Goal: Task Accomplishment & Management: Complete application form

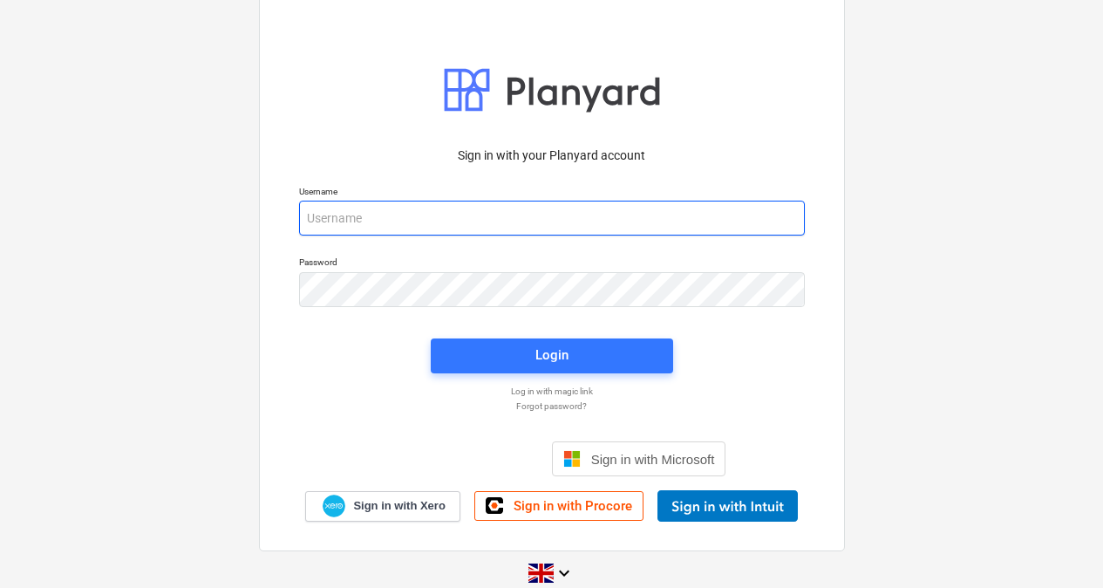
type input "[PERSON_NAME][EMAIL_ADDRESS][PERSON_NAME][DOMAIN_NAME]"
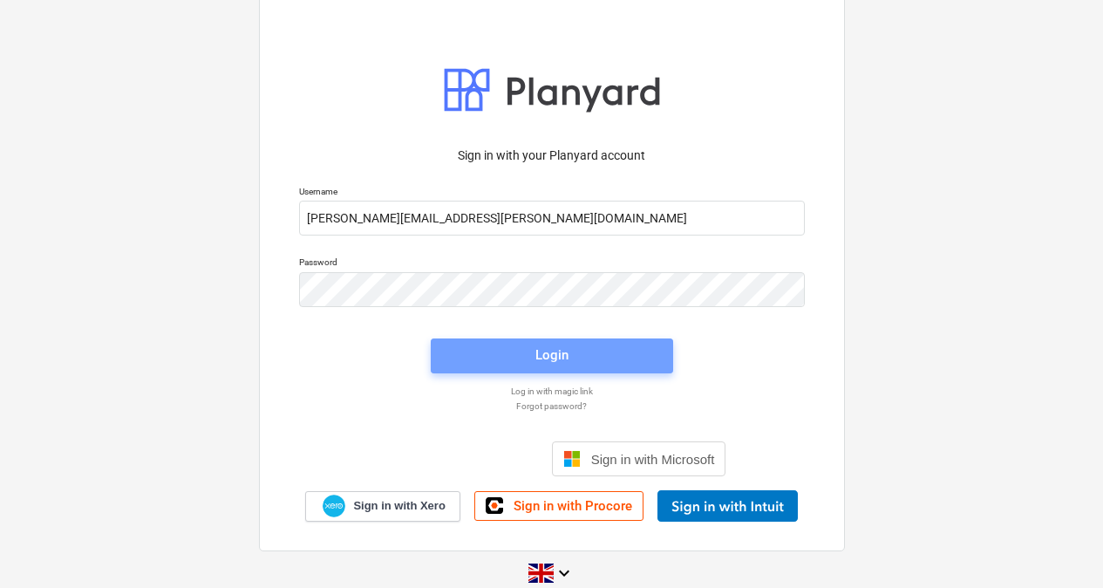
click at [535, 371] on button "Login" at bounding box center [552, 355] width 242 height 35
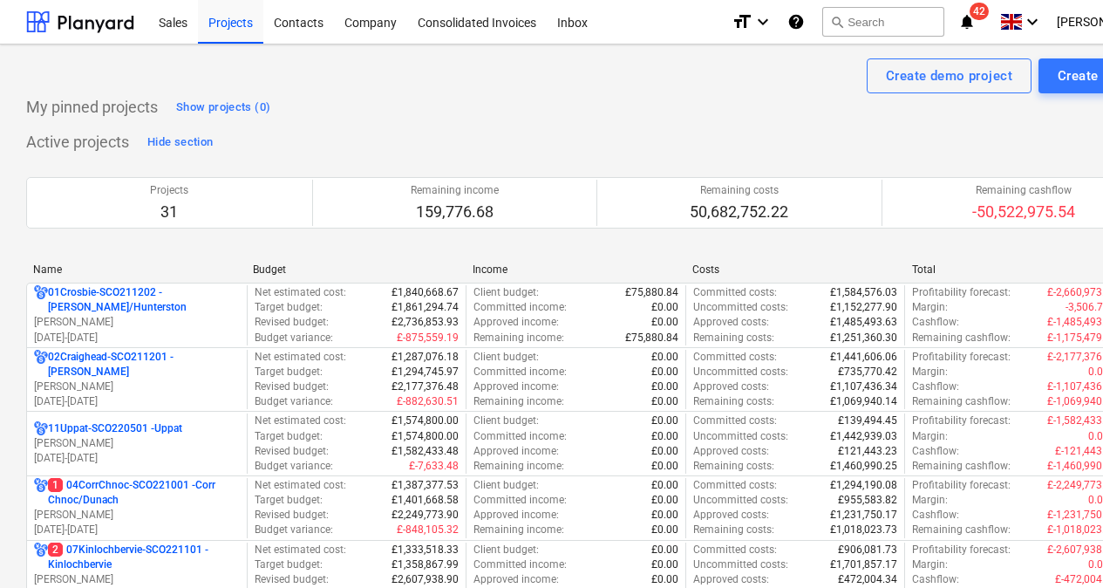
click at [895, 27] on button "search Search" at bounding box center [883, 22] width 122 height 30
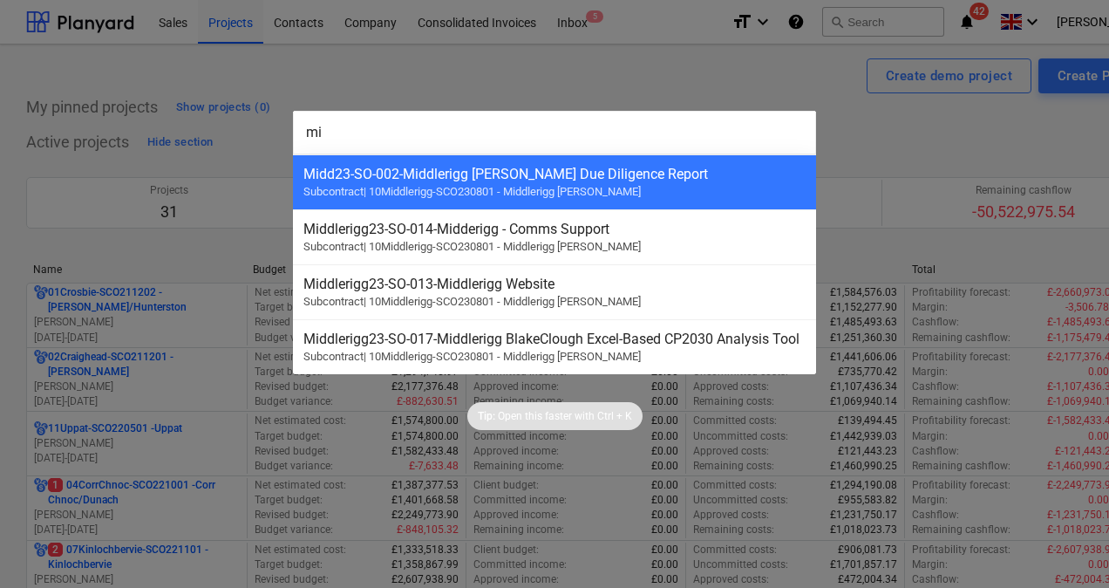
type input "m"
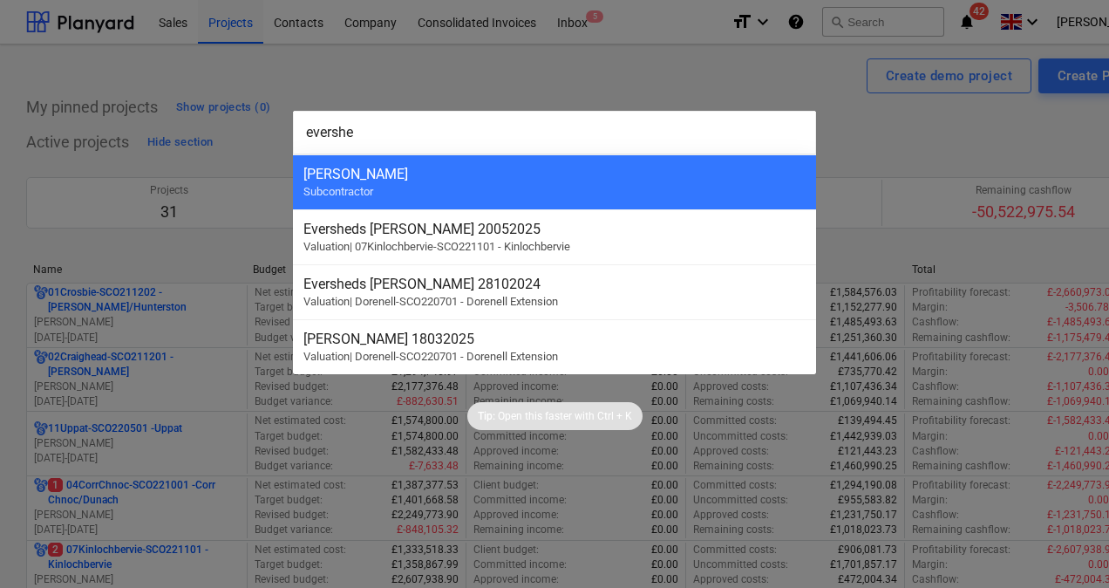
type input "evershe"
click at [463, 167] on div "[PERSON_NAME]" at bounding box center [554, 174] width 502 height 17
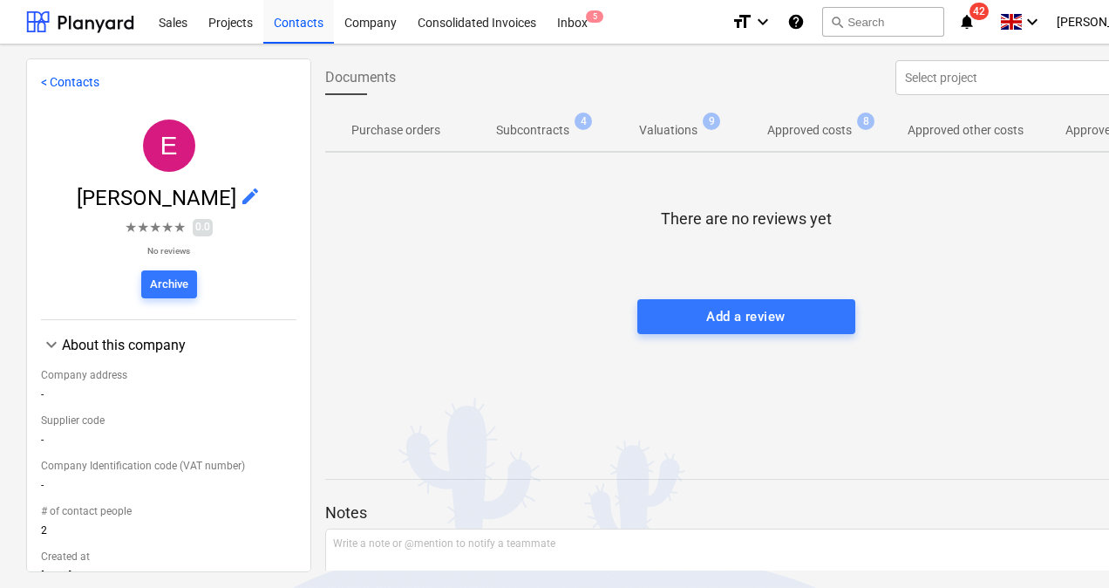
scroll to position [0, 278]
click at [808, 128] on p "Approved costs" at bounding box center [809, 130] width 85 height 18
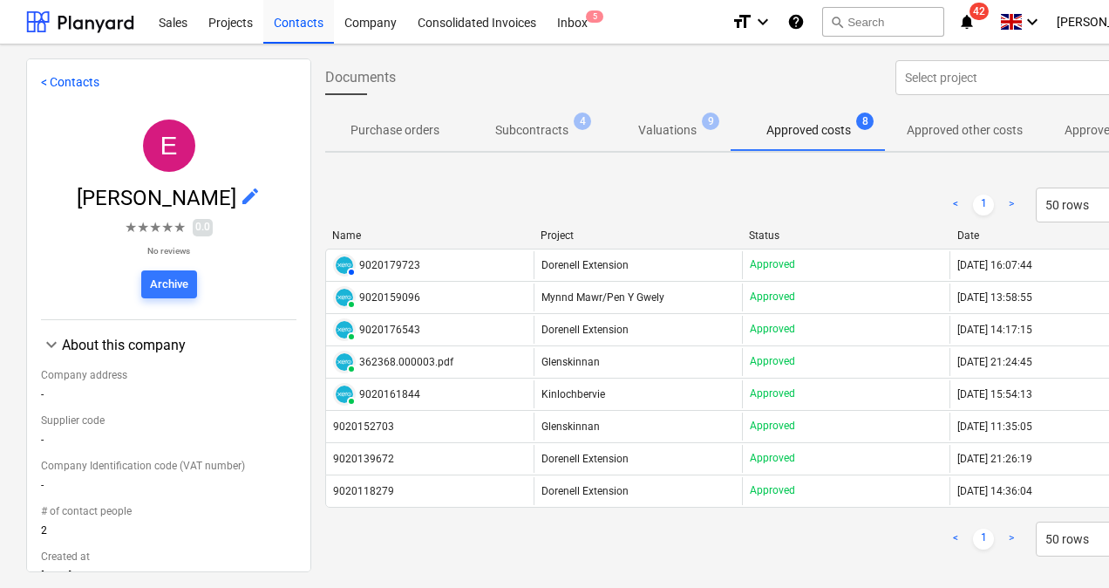
click at [232, 22] on div "Projects" at bounding box center [230, 21] width 65 height 44
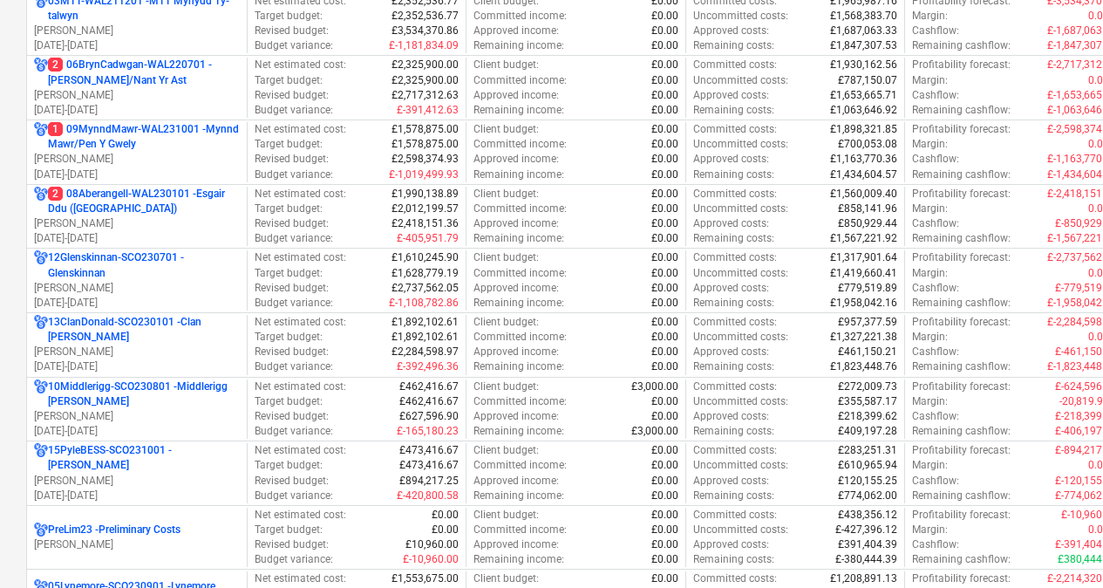
scroll to position [680, 0]
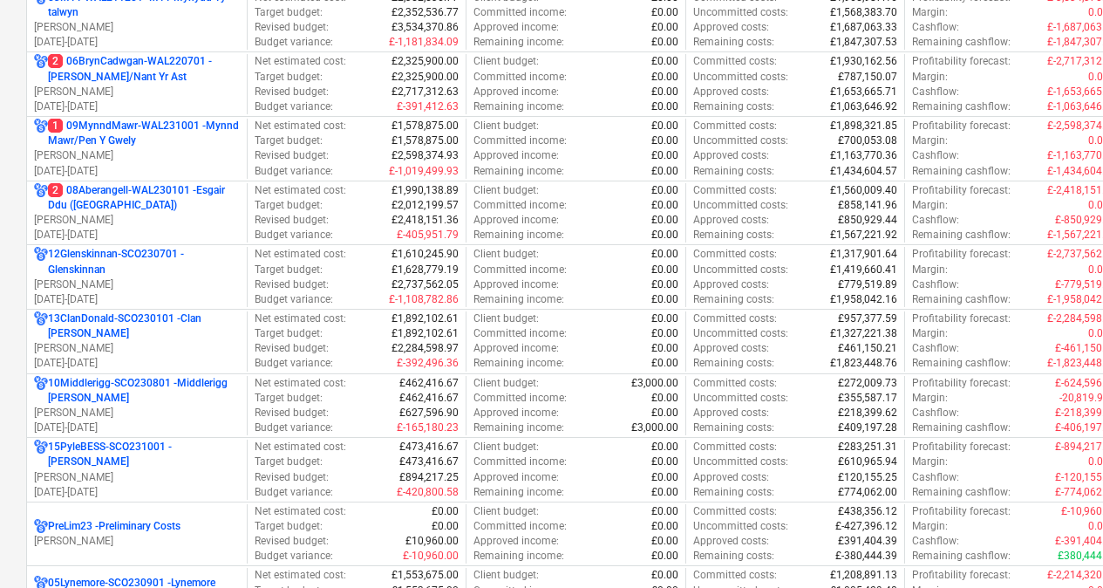
click at [181, 412] on p "[PERSON_NAME]" at bounding box center [137, 413] width 206 height 15
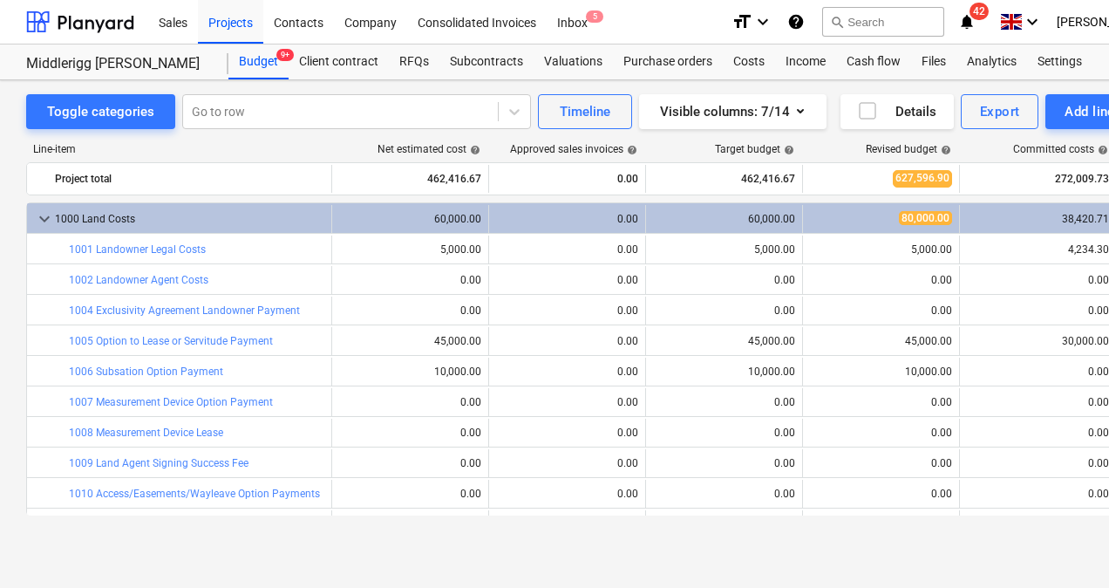
click at [491, 58] on div "Subcontracts" at bounding box center [487, 61] width 94 height 35
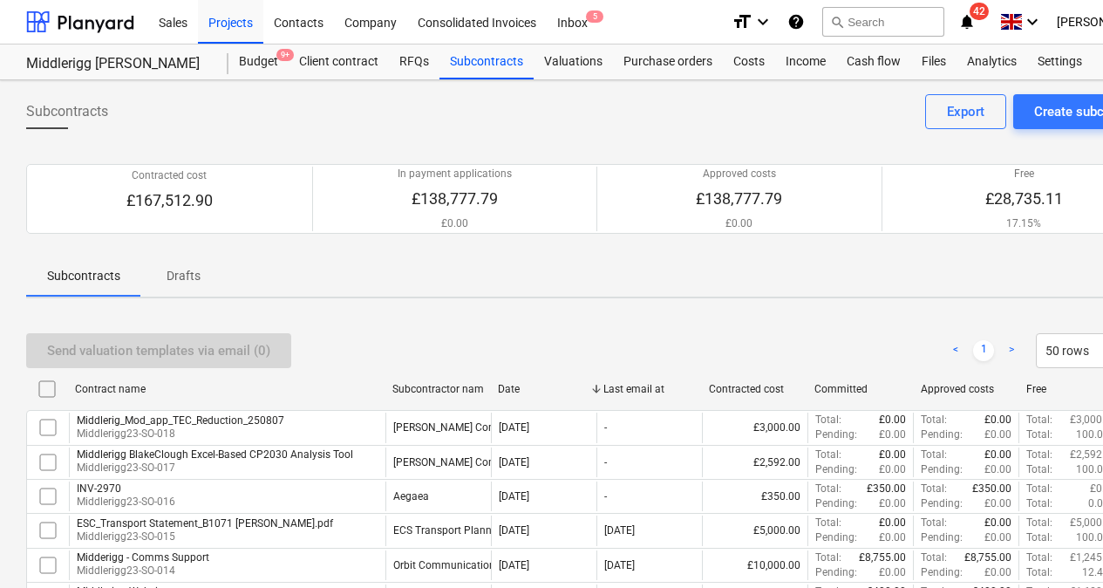
click at [1047, 107] on div "Create subcontract" at bounding box center [1090, 111] width 112 height 23
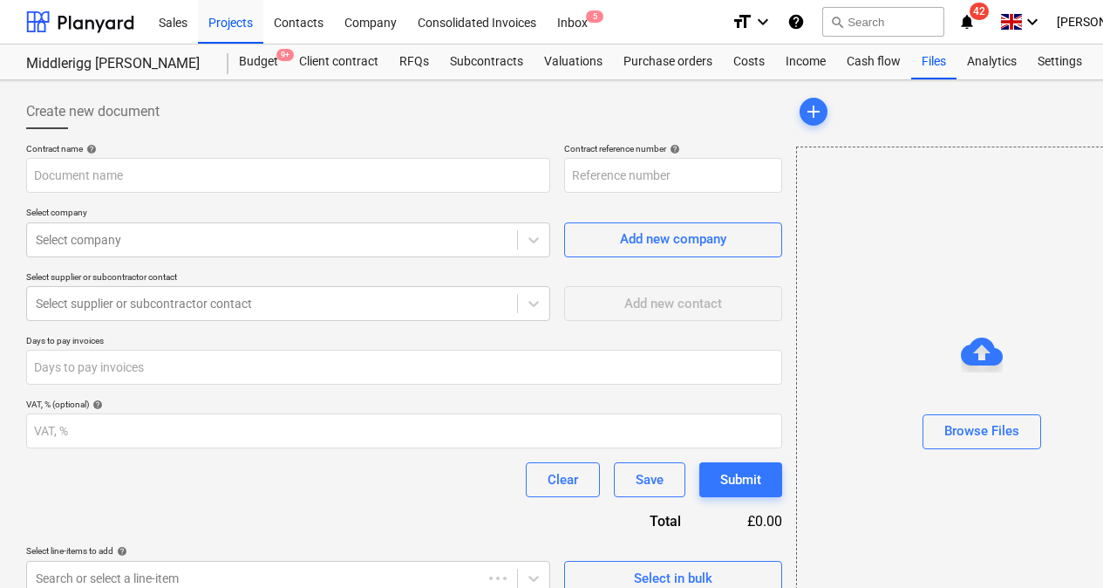
type input "10Middlerigg-SCO230801-SO-019"
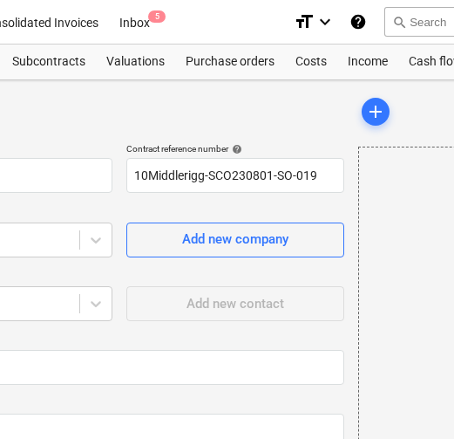
scroll to position [0, 453]
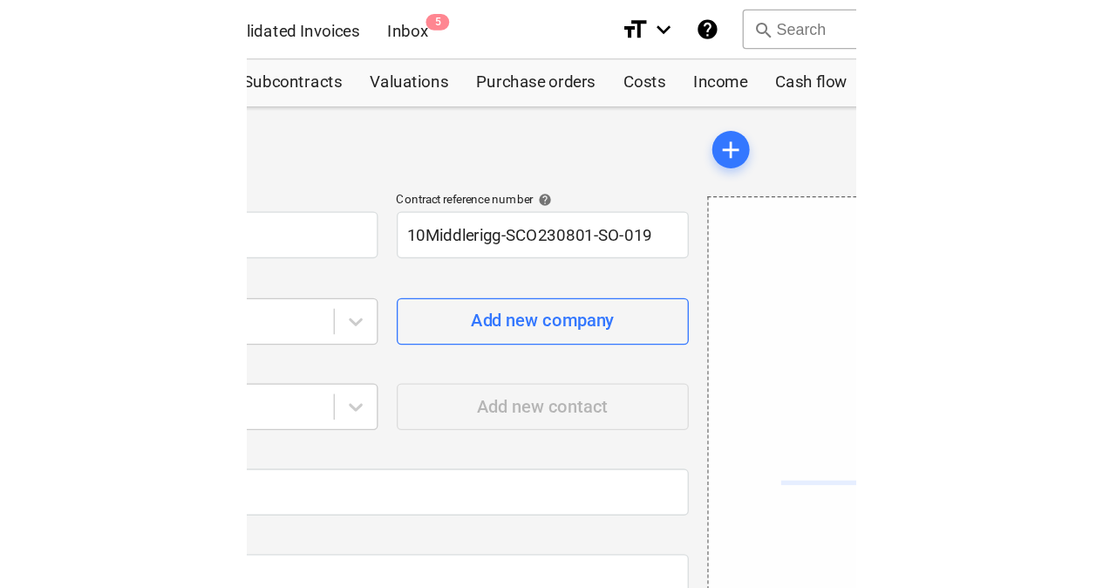
scroll to position [0, 90]
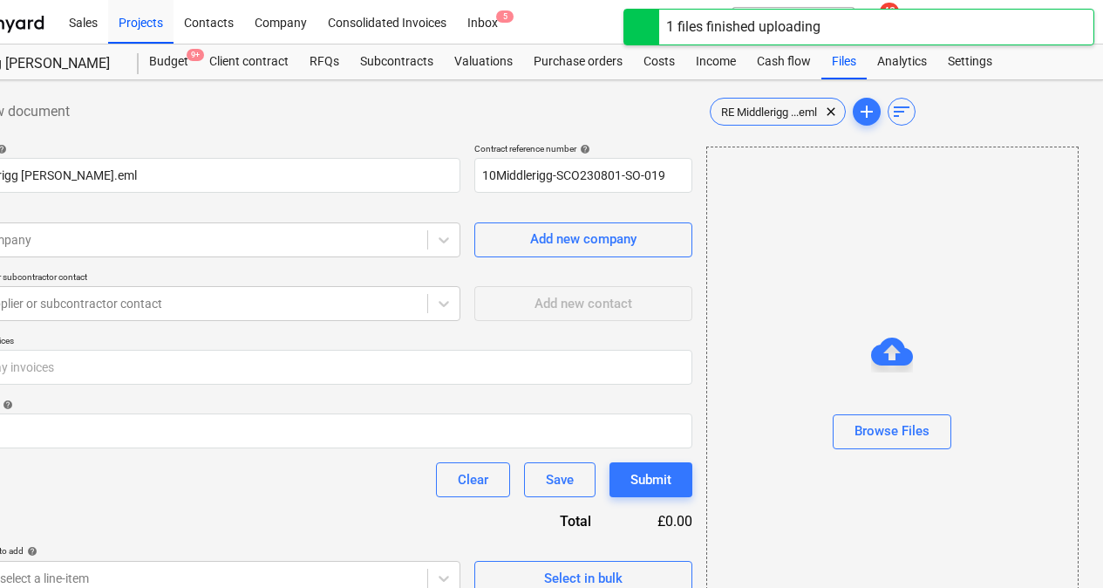
type input "RE Middlerigg [PERSON_NAME].eml"
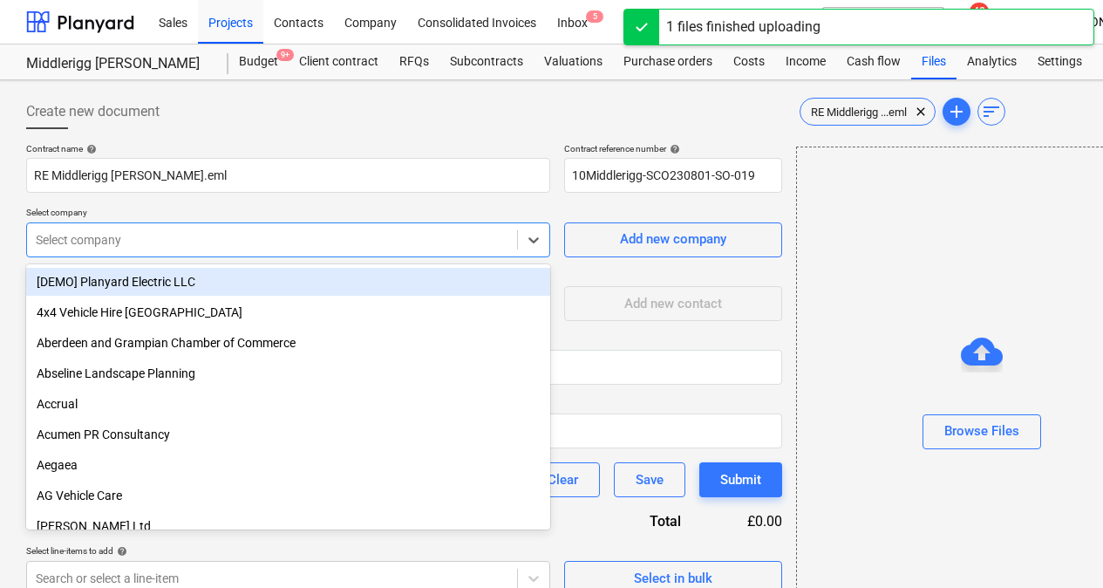
click at [442, 232] on div at bounding box center [272, 239] width 473 height 17
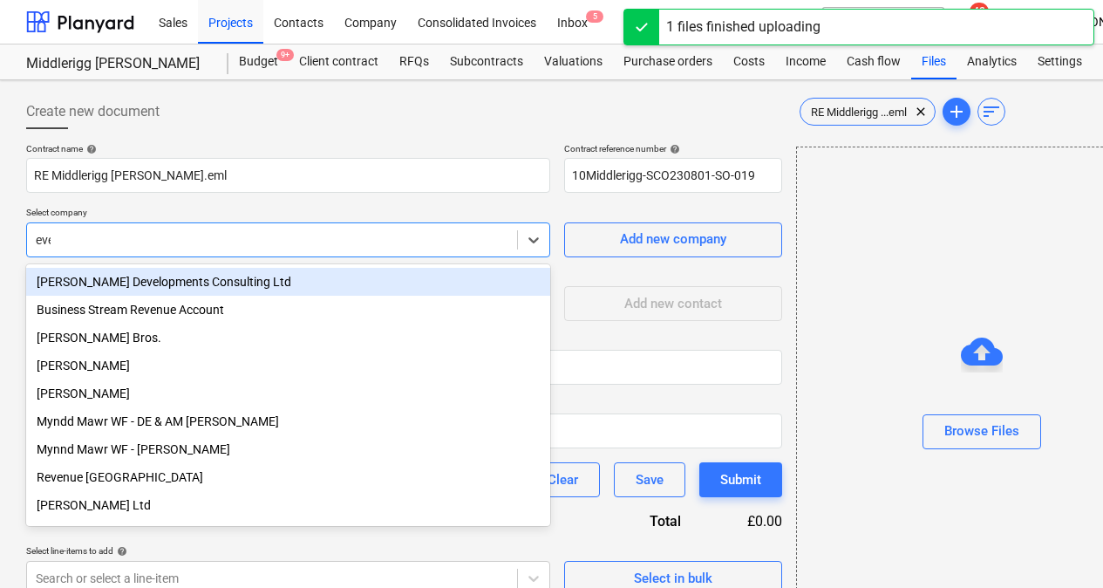
type input "ever"
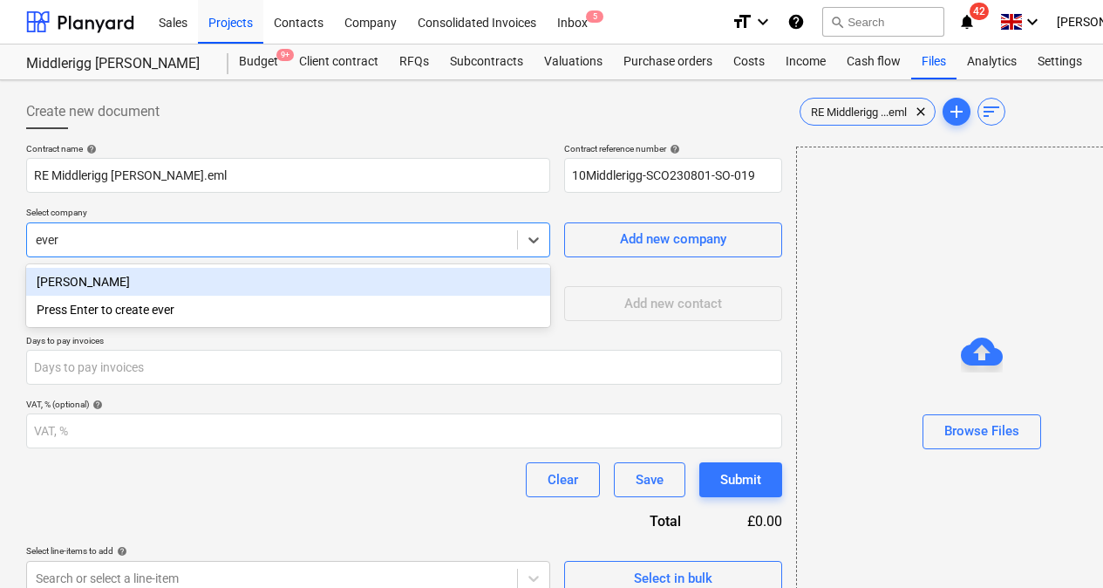
click at [107, 289] on div "[PERSON_NAME]" at bounding box center [288, 282] width 524 height 28
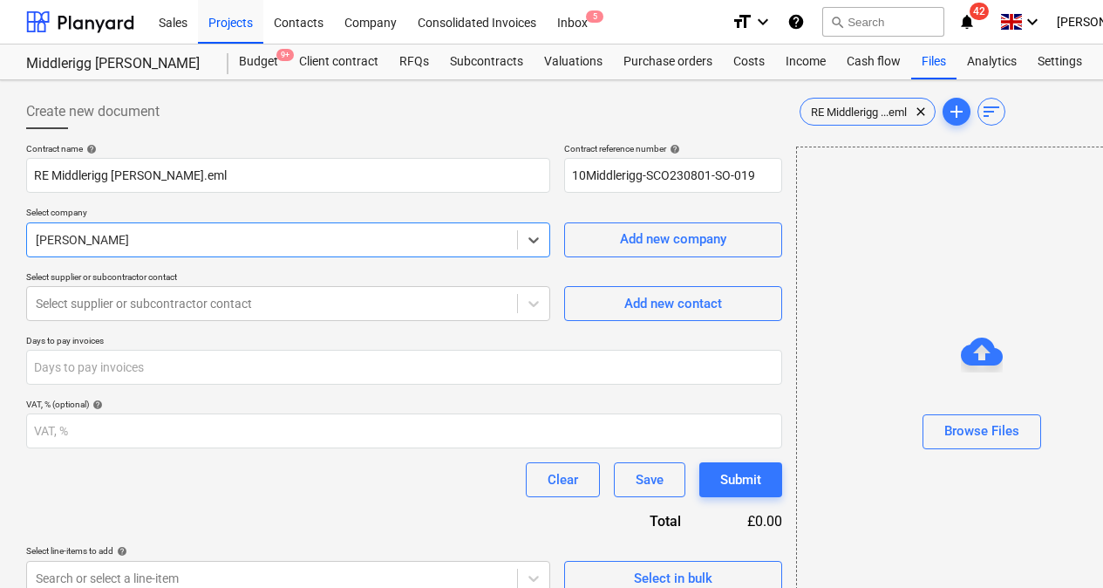
click at [116, 303] on div at bounding box center [272, 303] width 473 height 17
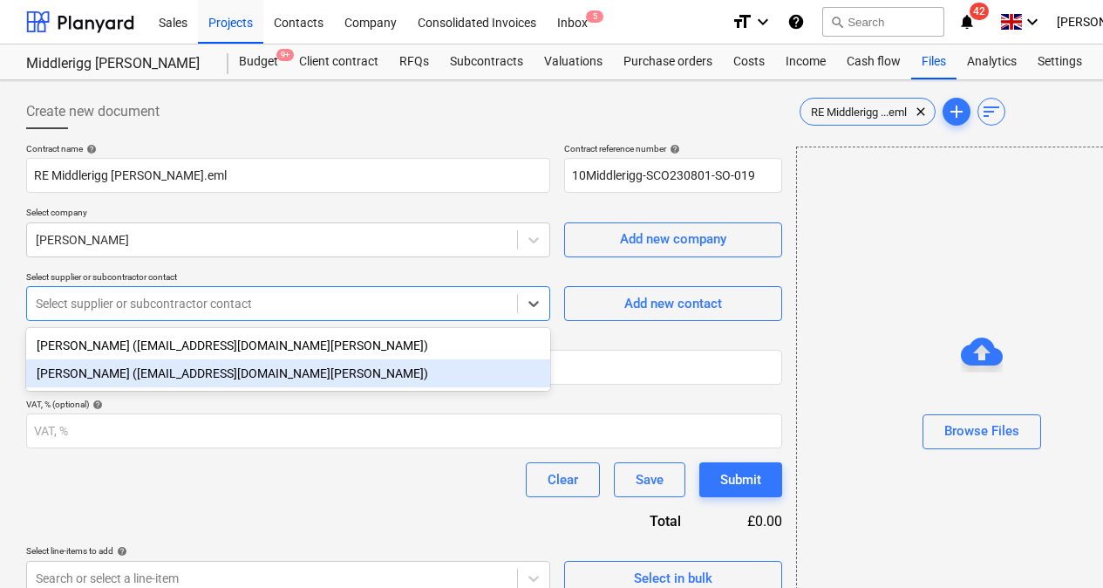
click at [102, 373] on div "[PERSON_NAME] ([EMAIL_ADDRESS][DOMAIN_NAME][PERSON_NAME])" at bounding box center [288, 373] width 524 height 28
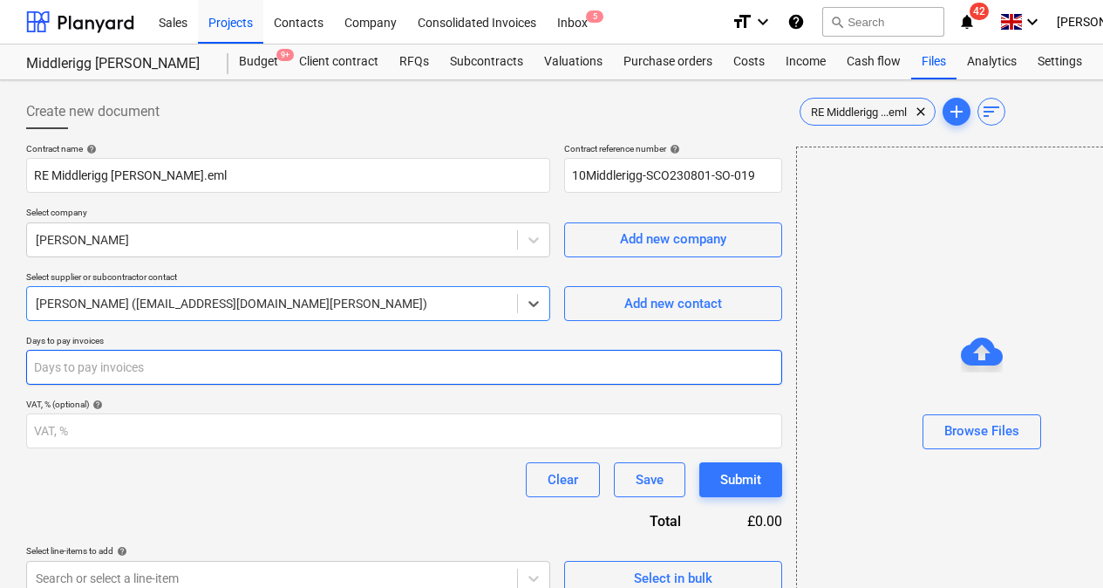
click at [133, 363] on input "number" at bounding box center [404, 367] width 756 height 35
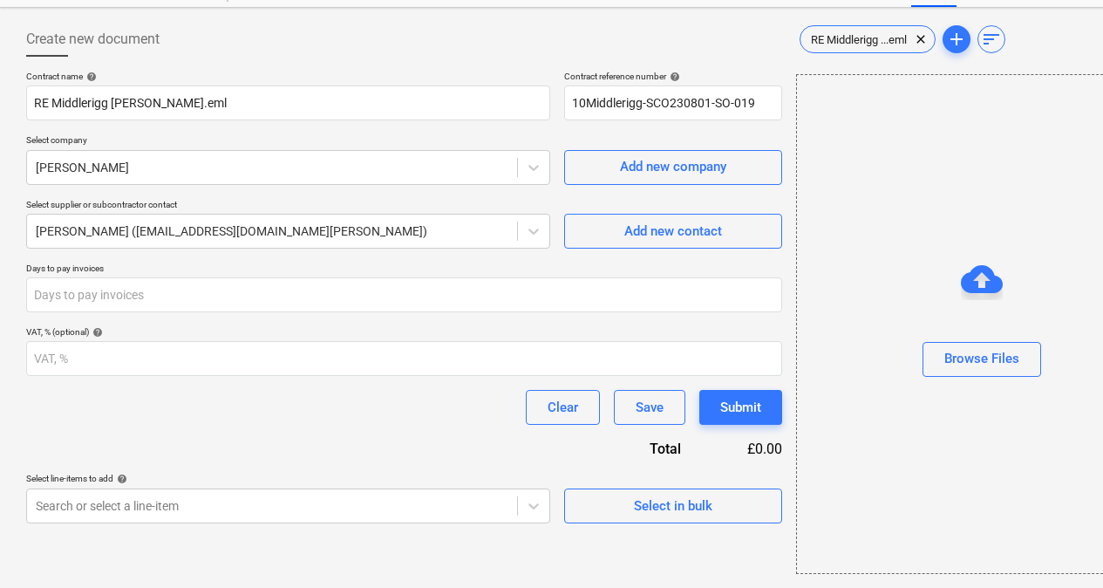
click at [529, 501] on body "Sales Projects Contacts Company Consolidated Invoices Inbox 5 format_size keybo…" at bounding box center [551, 222] width 1103 height 588
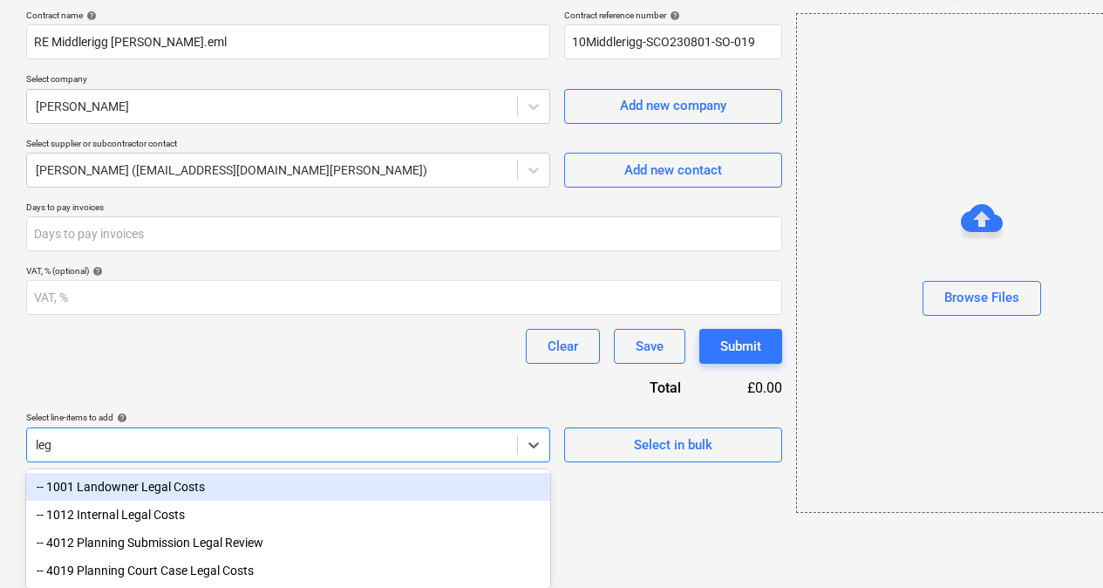
scroll to position [137, 0]
type input "legal"
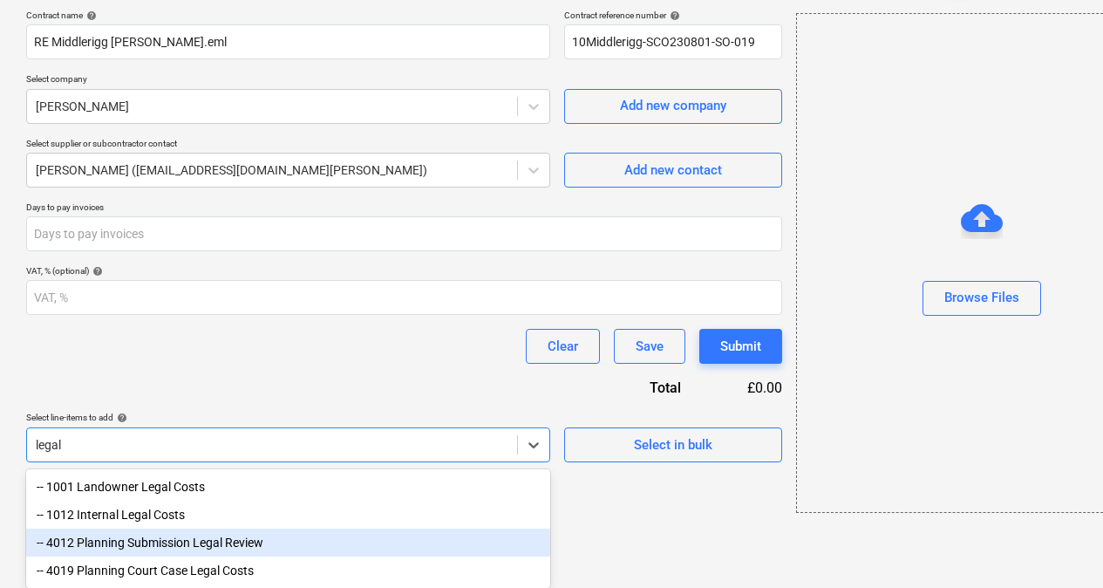
click at [183, 536] on div "-- 4012 Planning Submission Legal Review" at bounding box center [288, 542] width 524 height 28
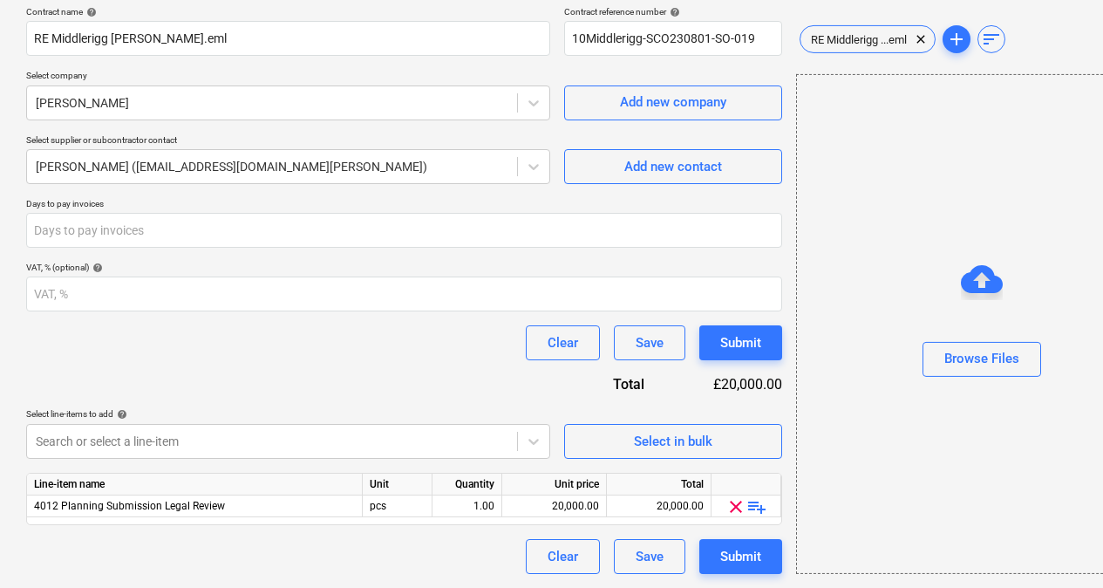
click at [557, 503] on div "20,000.00" at bounding box center [554, 506] width 90 height 22
type input "6000"
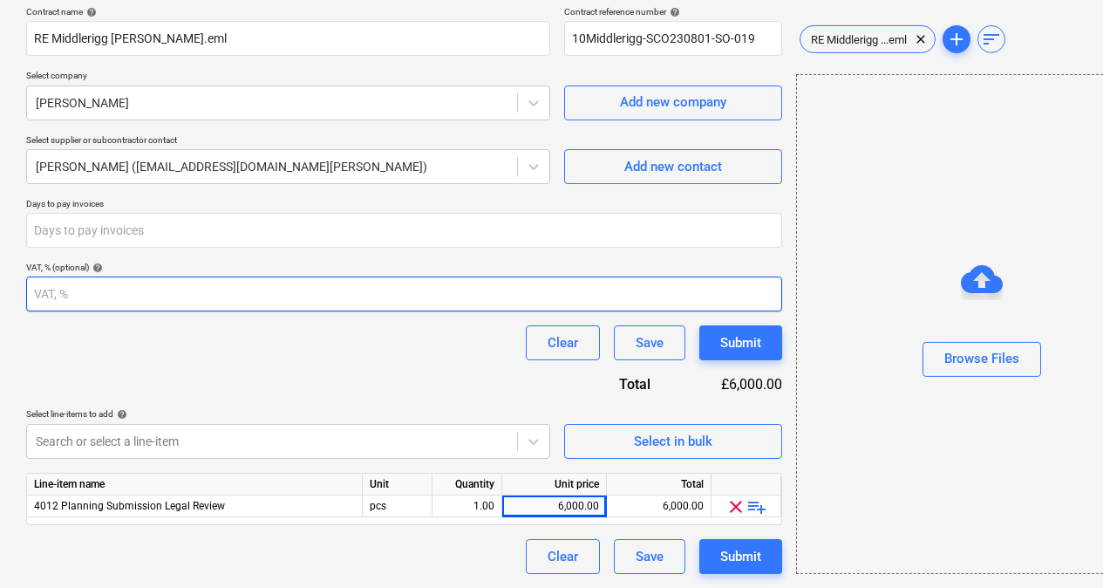
click at [396, 288] on input "number" at bounding box center [404, 293] width 756 height 35
type input "-2"
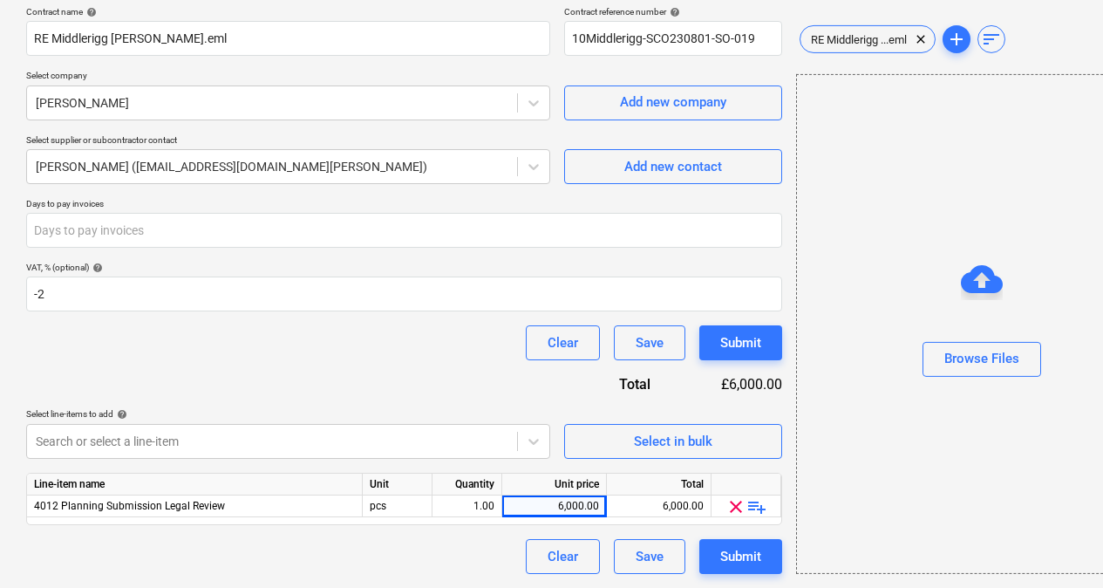
click at [732, 554] on div "Submit" at bounding box center [740, 556] width 41 height 23
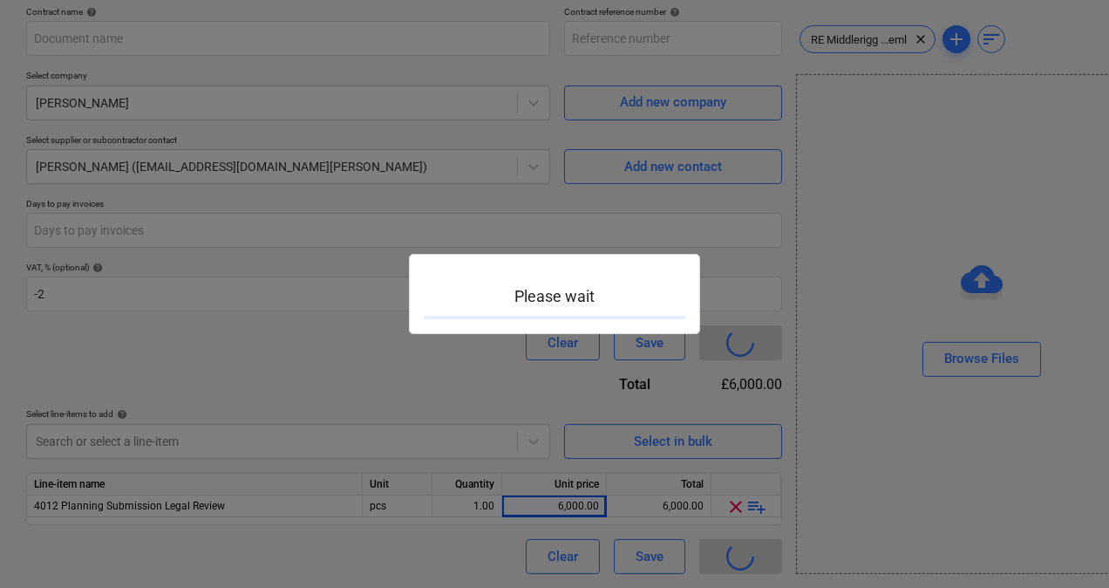
type input "10Middlerigg-SCO230801-SO-019"
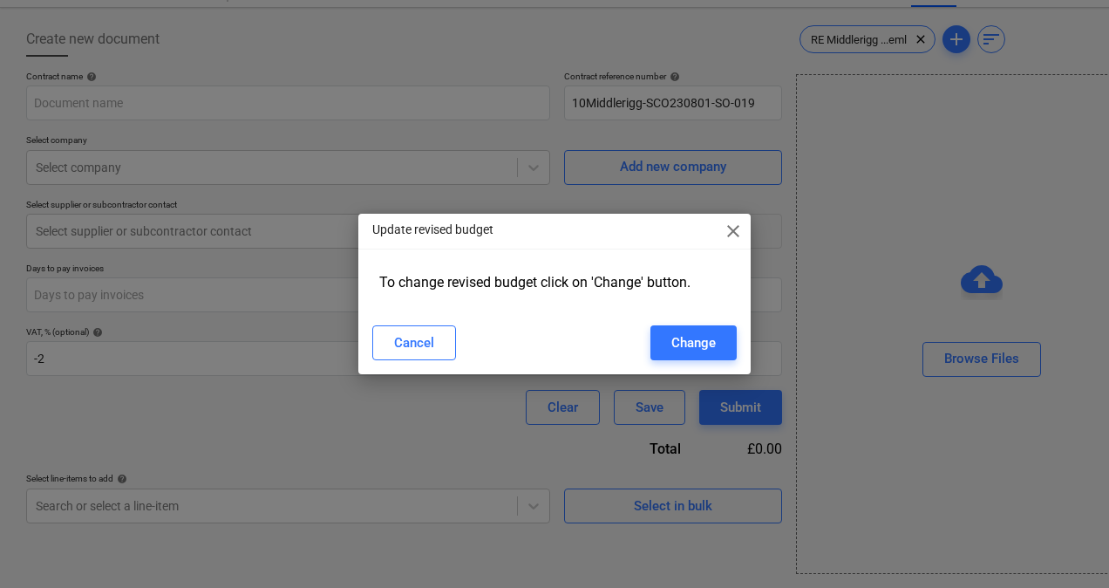
scroll to position [72, 0]
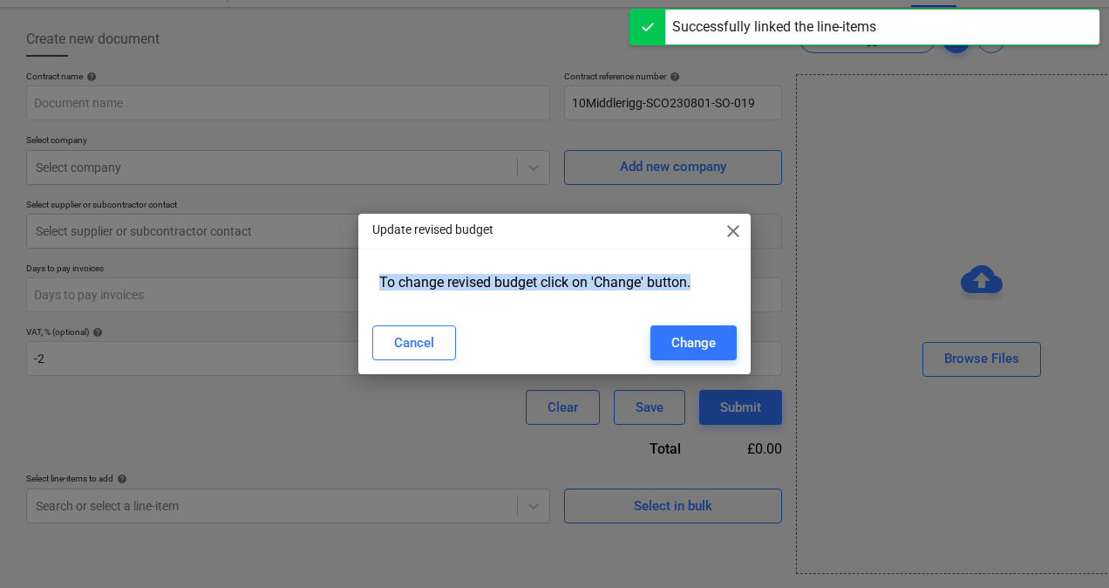
click at [732, 554] on div "Update revised budget close To change revised budget click on 'Change' button. …" at bounding box center [554, 294] width 1109 height 588
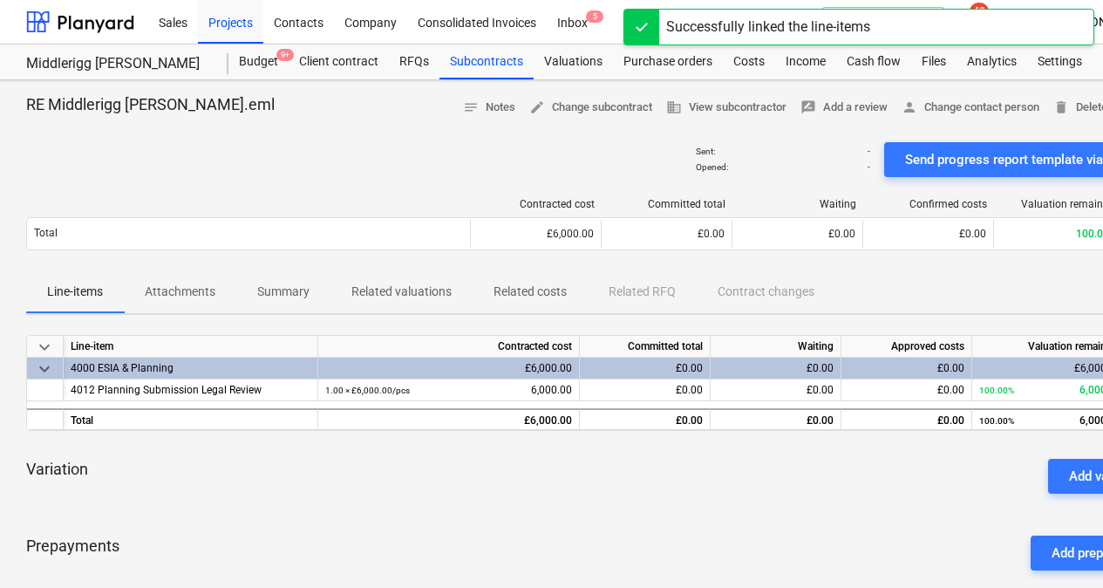
click at [922, 156] on div "Send progress report template via email" at bounding box center [1022, 159] width 234 height 23
